Goal: Information Seeking & Learning: Learn about a topic

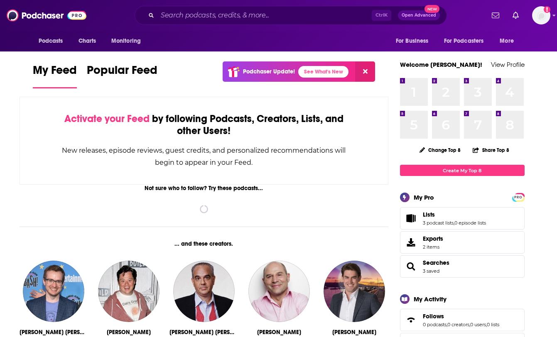
click at [241, 8] on div "Ctrl K Open Advanced New" at bounding box center [290, 15] width 312 height 19
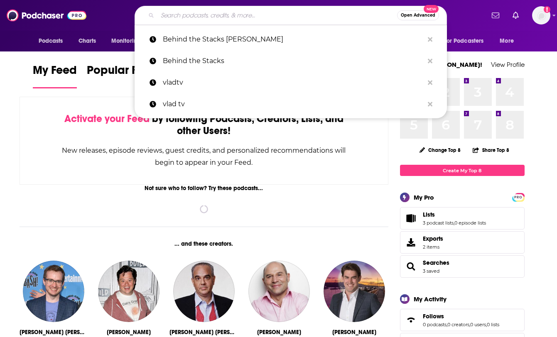
click at [241, 12] on input "Search podcasts, credits, & more..." at bounding box center [276, 15] width 239 height 13
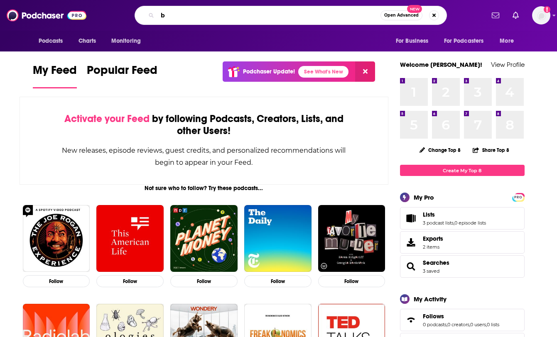
paste input "ooks Around the Block"
type input "books Around the Block"
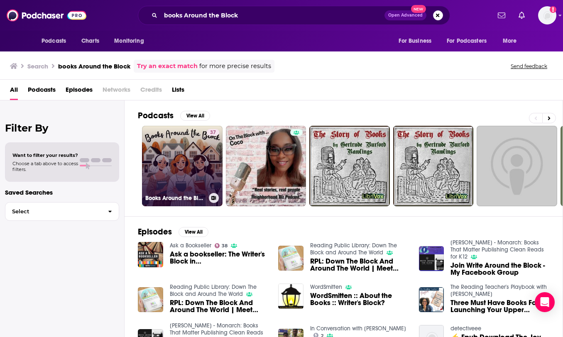
click at [188, 154] on link "37 Books Around the Block" at bounding box center [182, 166] width 81 height 81
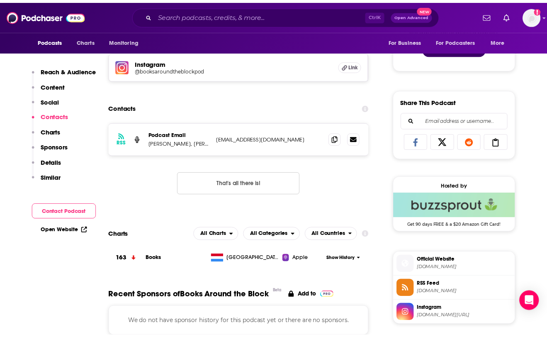
scroll to position [425, 0]
